Goal: Information Seeking & Learning: Learn about a topic

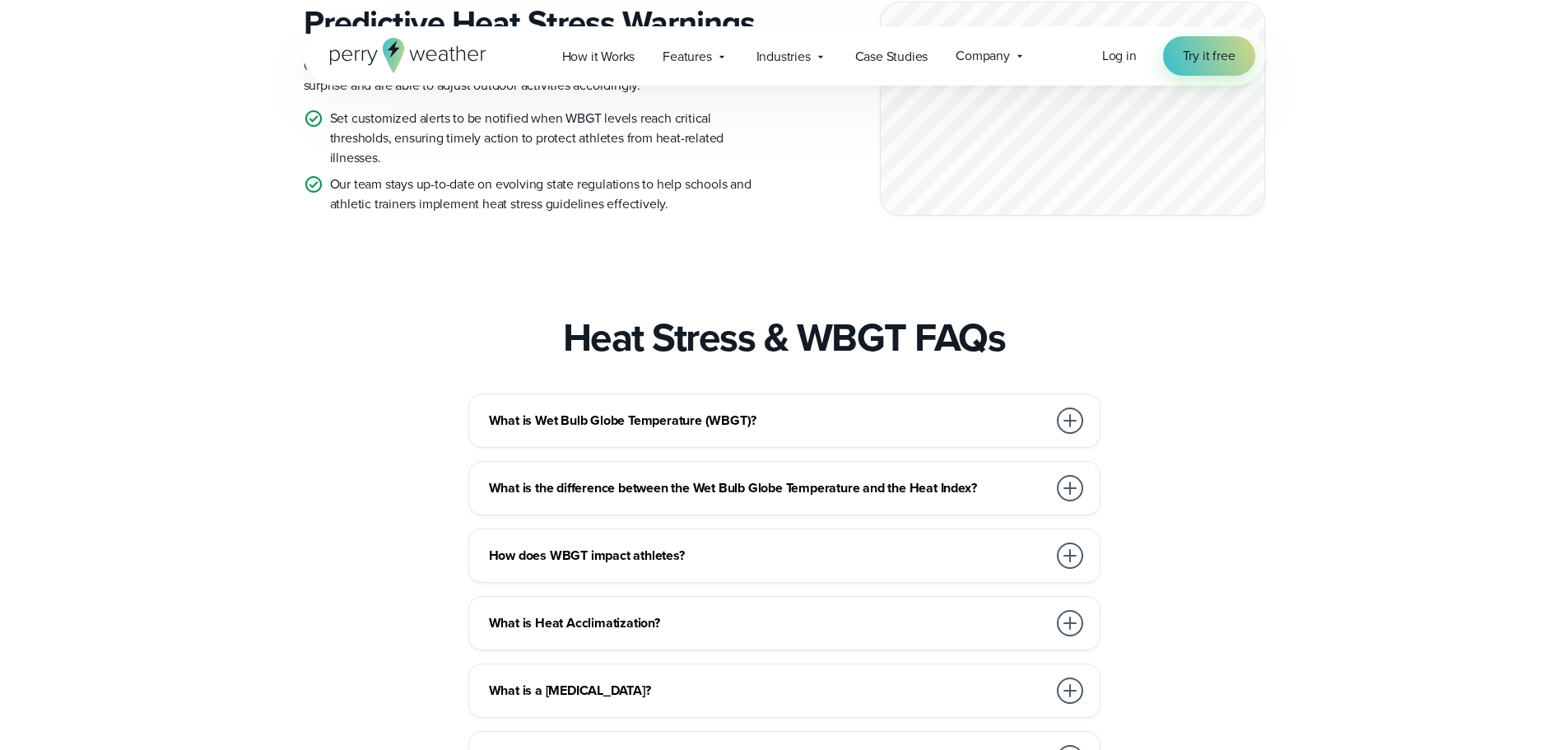
scroll to position [2304, 0]
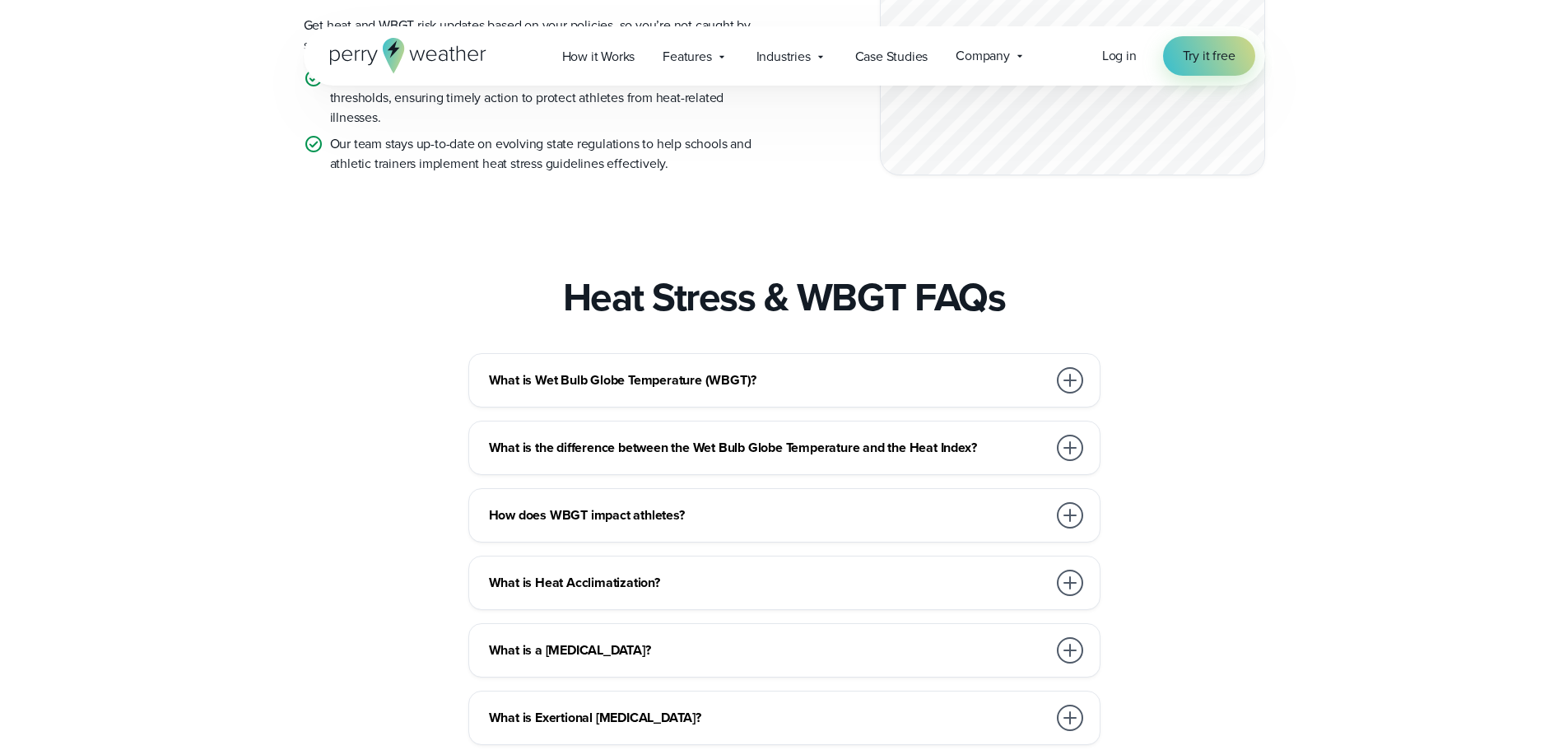
click at [632, 390] on h3 "What is Wet Bulb Globe Temperature (WBGT)?" at bounding box center [768, 380] width 558 height 20
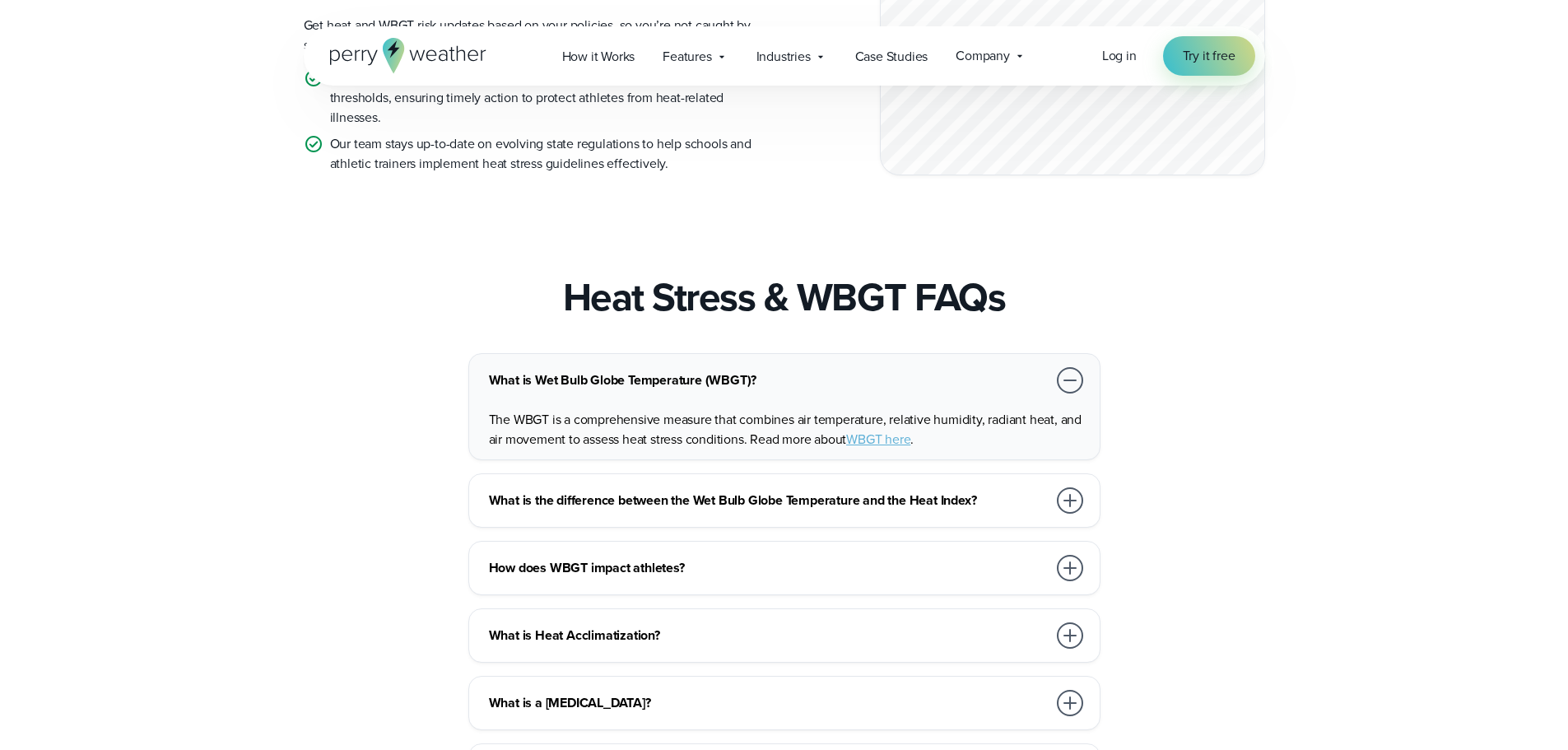
click at [877, 510] on h3 "What is the difference between the Wet Bulb Globe Temperature and the Heat Inde…" at bounding box center [768, 500] width 558 height 20
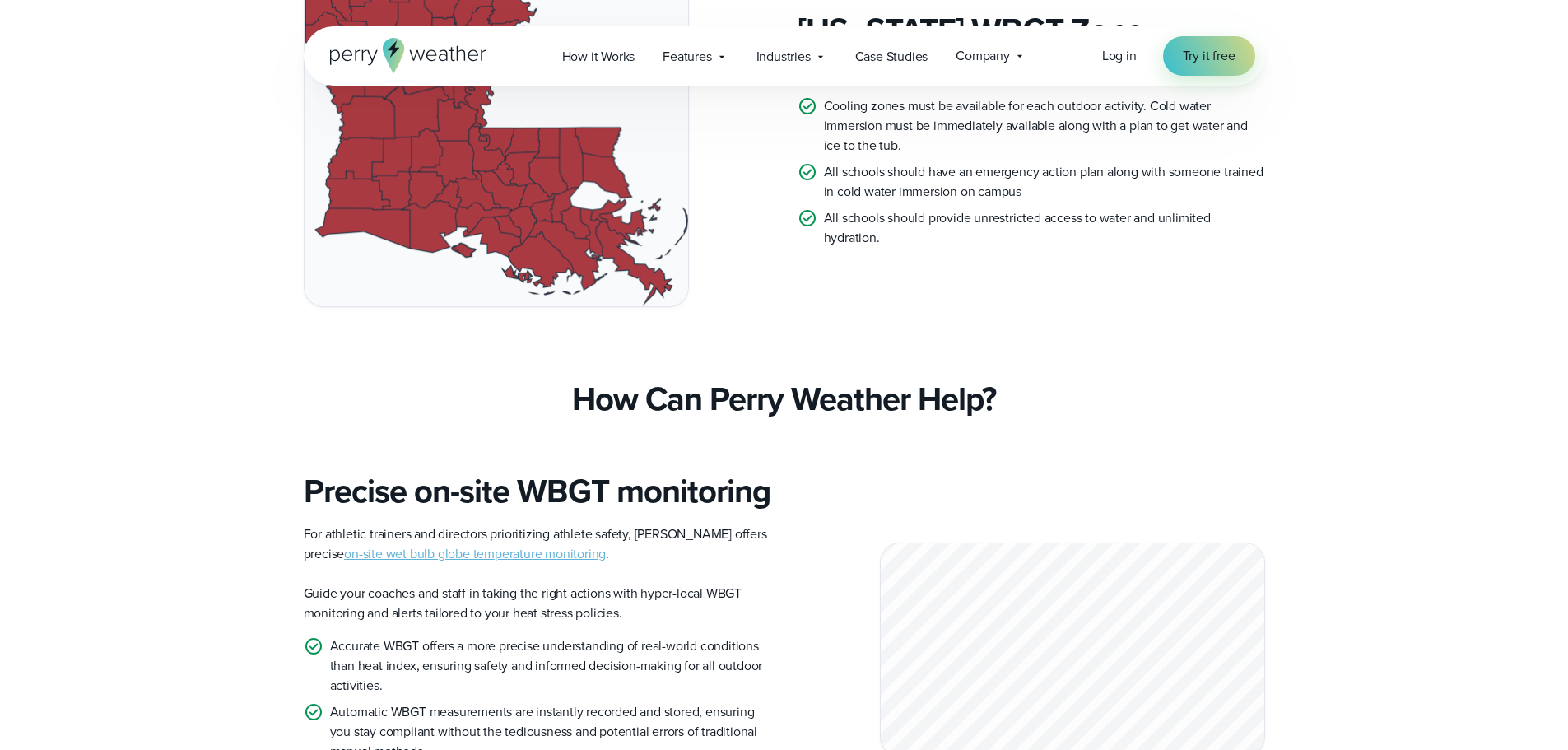
scroll to position [988, 0]
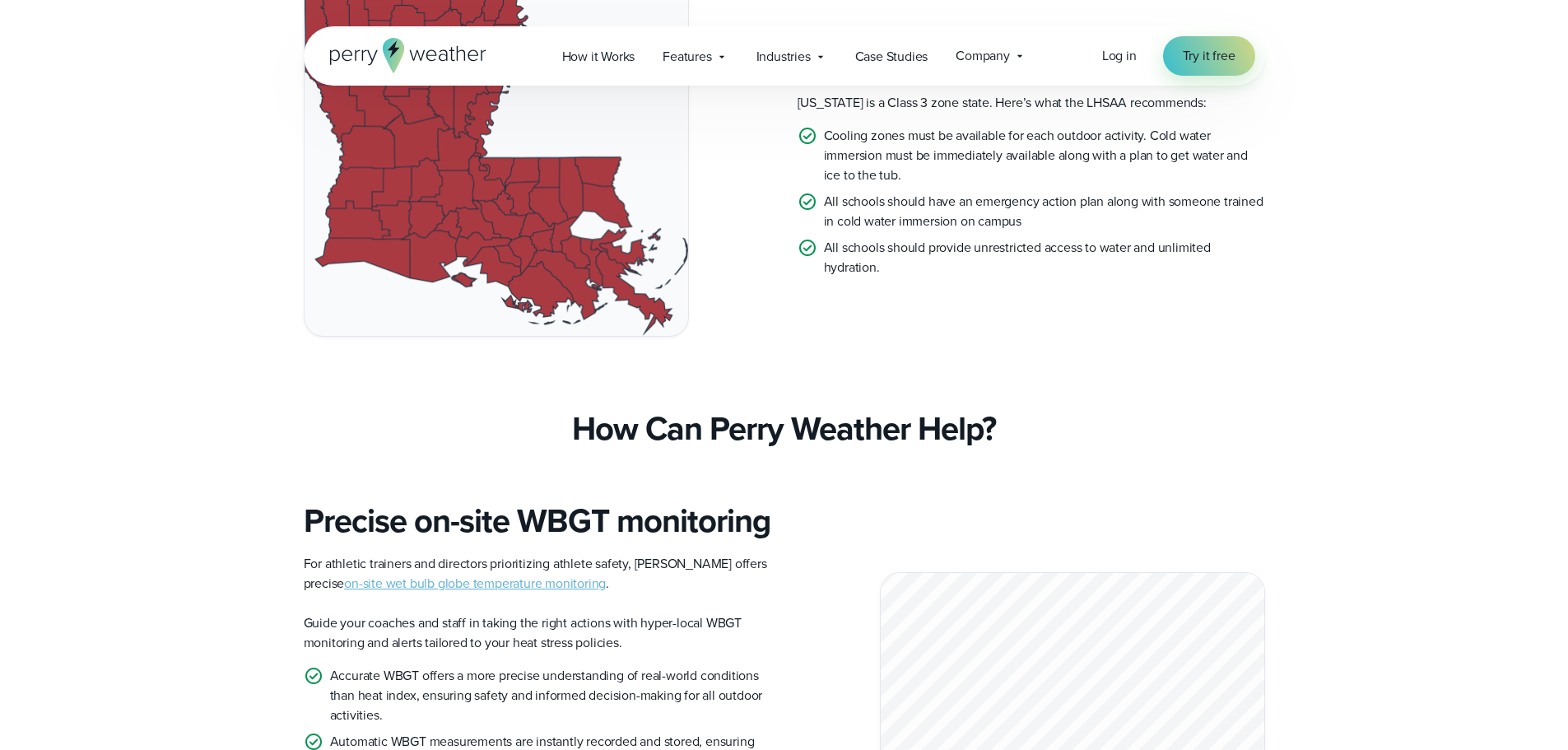
click at [428, 593] on link "on-site wet bulb globe temperature monitoring" at bounding box center [475, 583] width 261 height 19
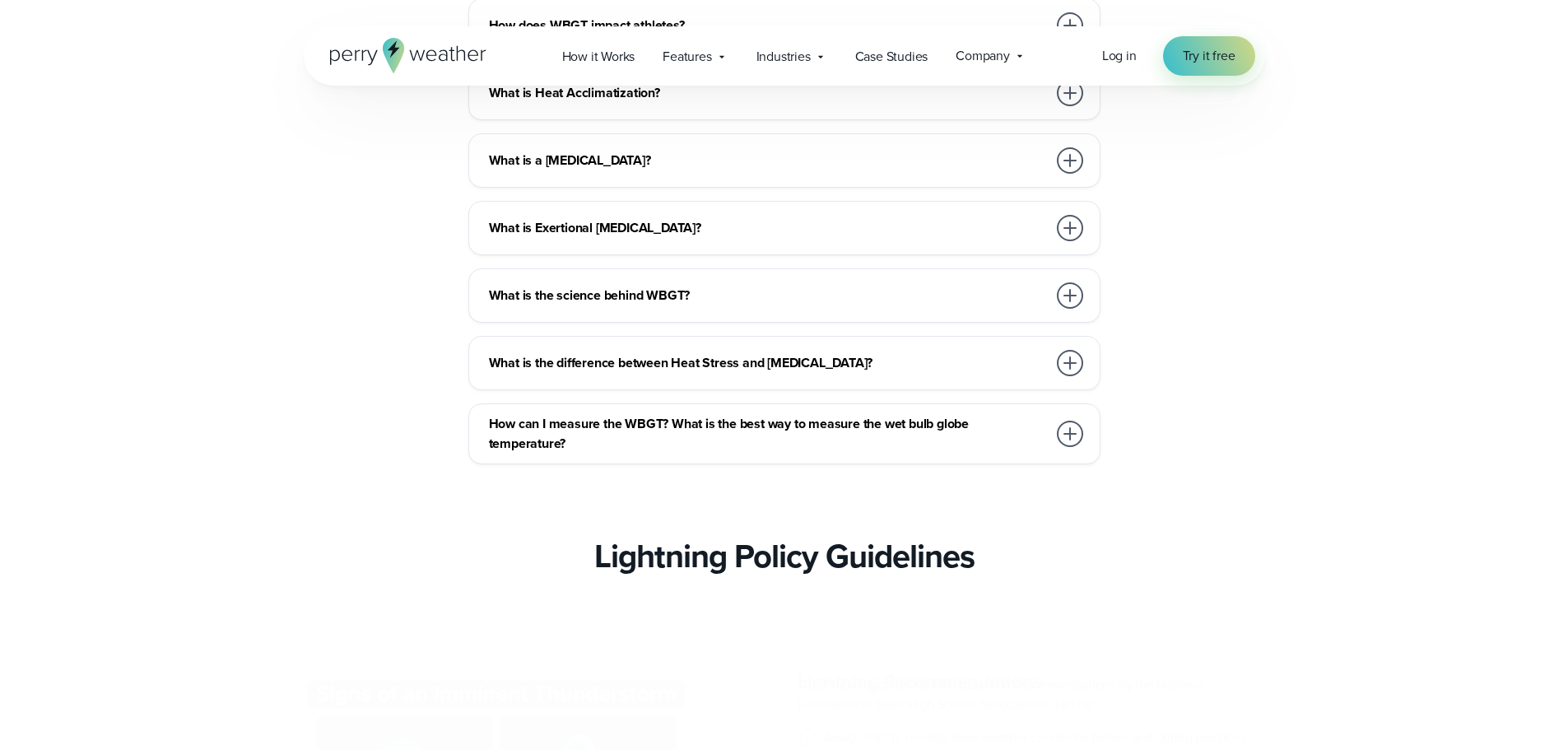
scroll to position [2880, 0]
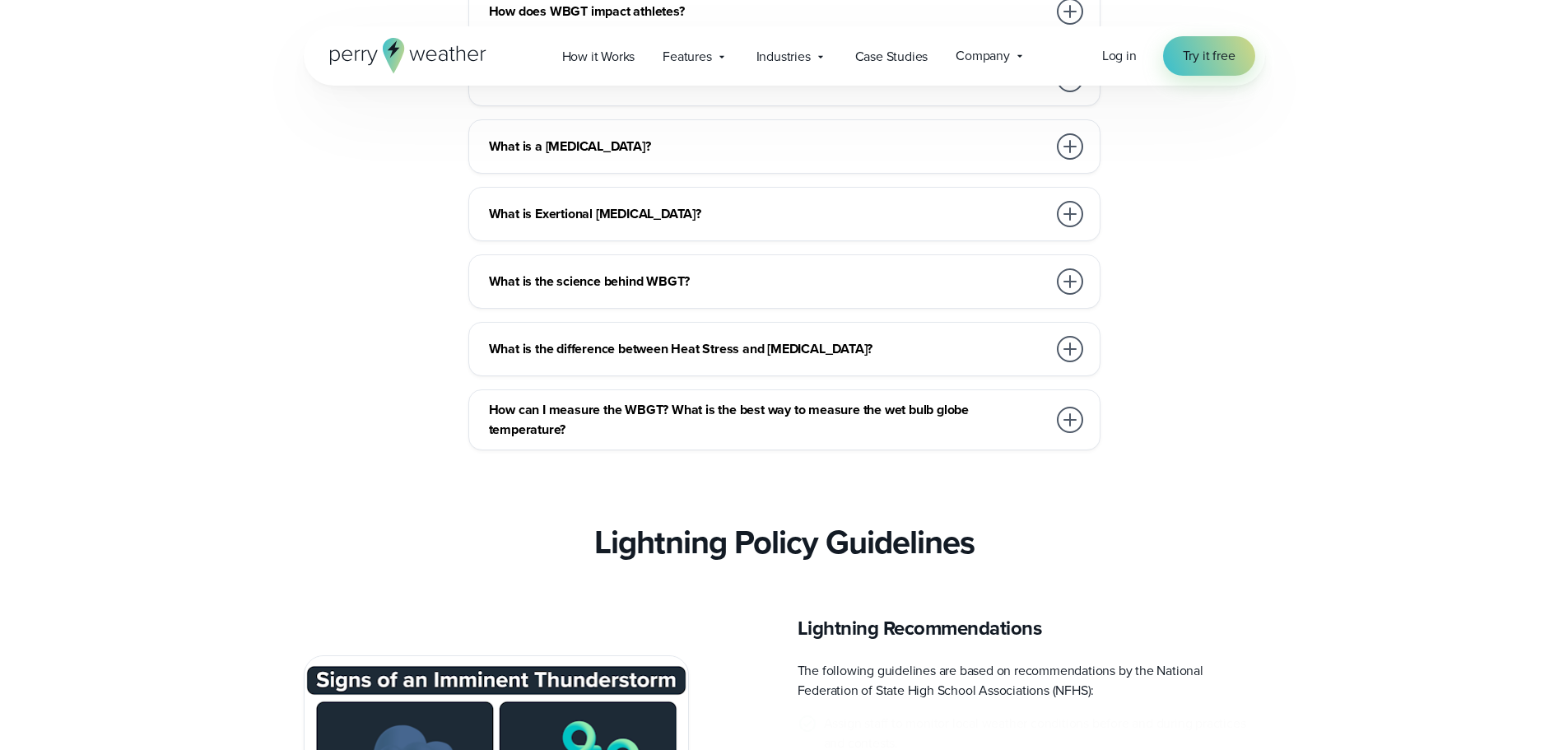
click at [768, 439] on h3 "How can I measure the WBGT? What is the best way to measure the wet bulb globe …" at bounding box center [768, 420] width 558 height 39
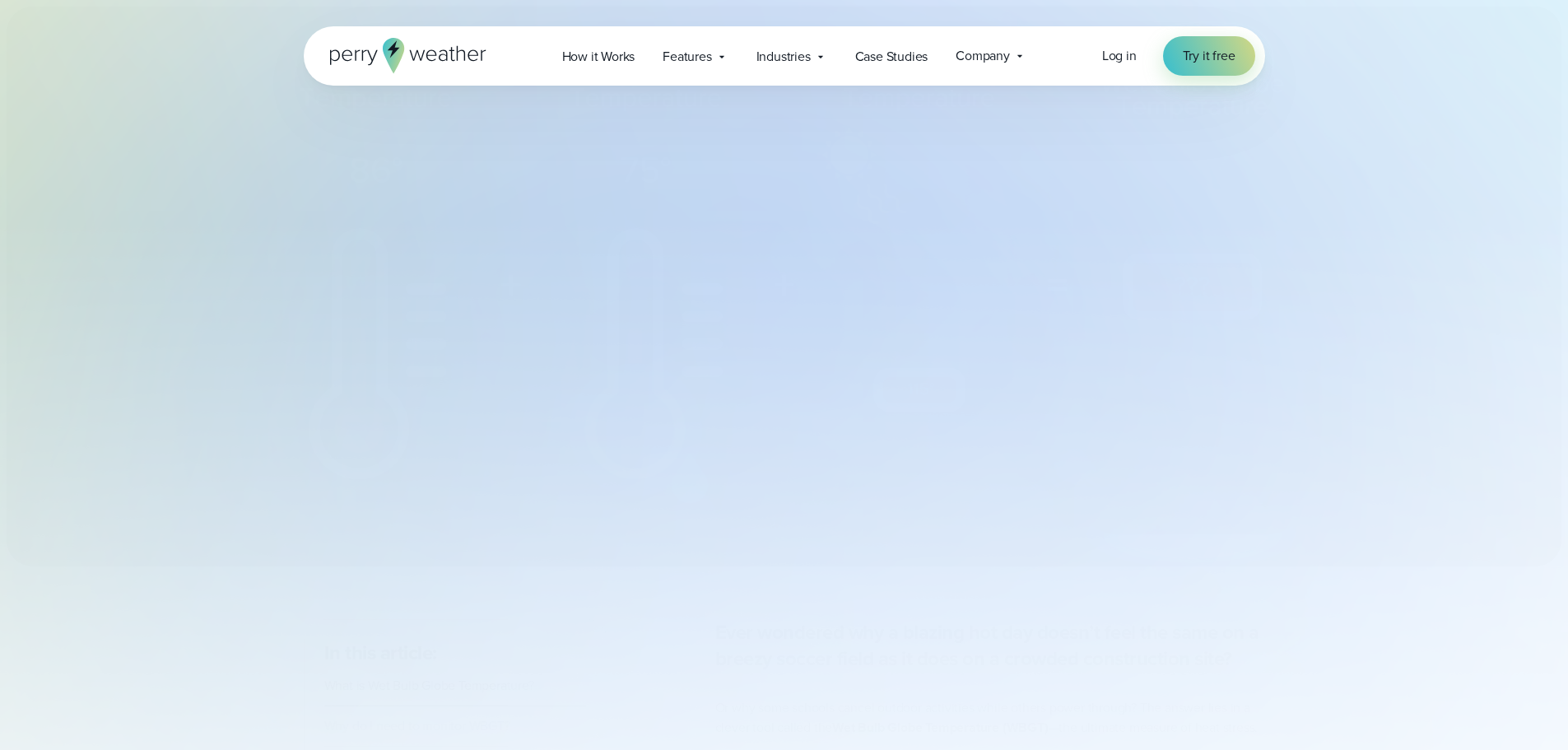
select select "***"
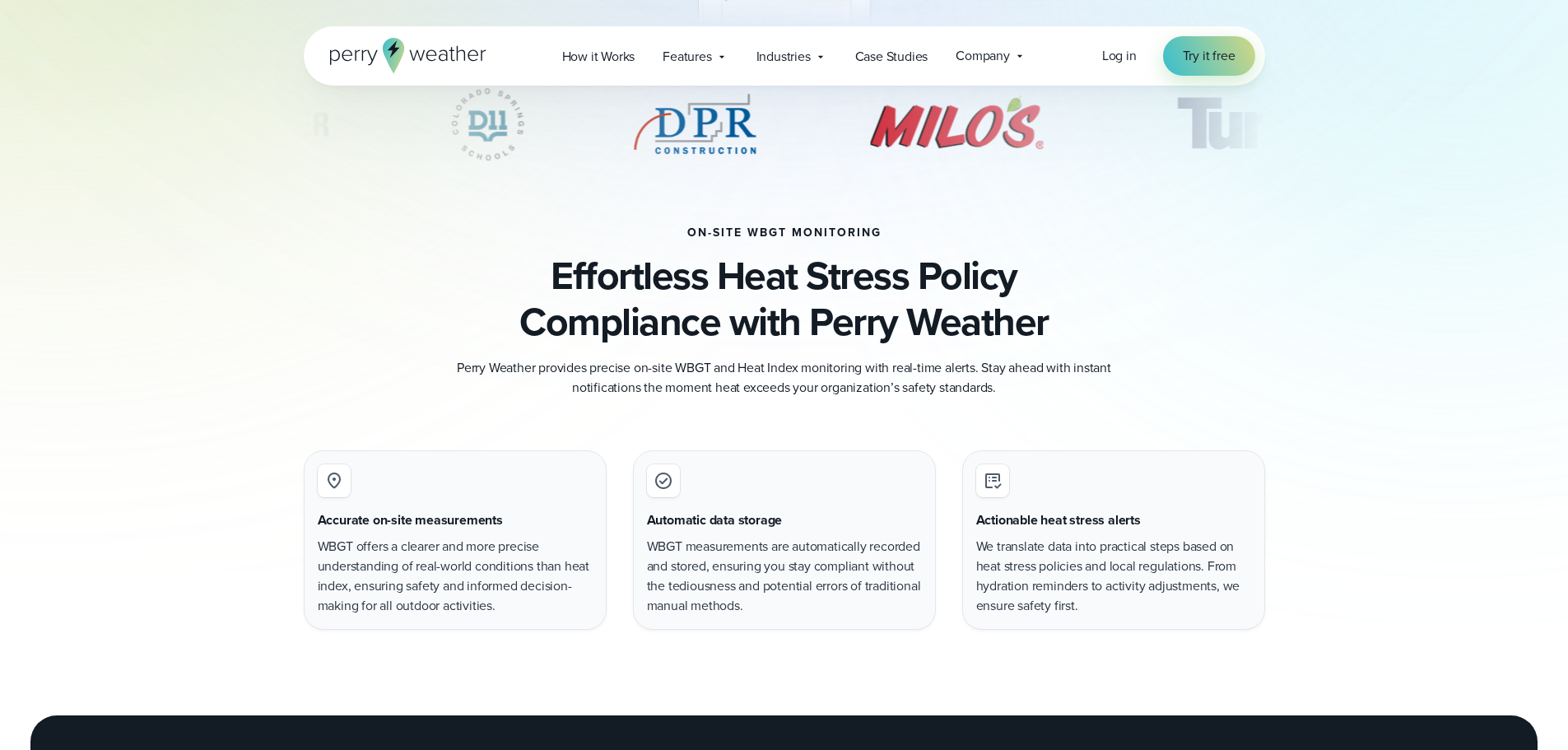
scroll to position [823, 0]
